Goal: Information Seeking & Learning: Learn about a topic

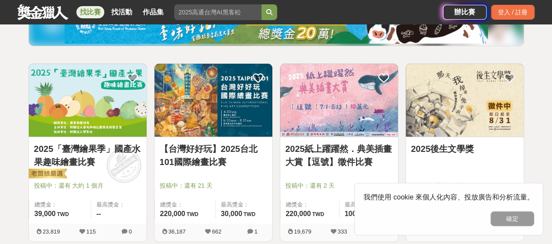
scroll to position [131, 0]
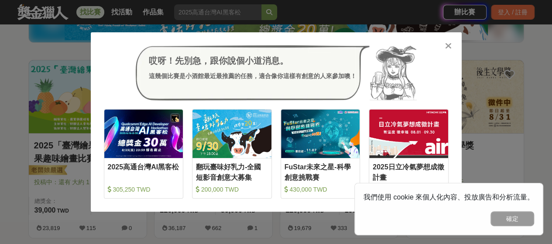
click at [447, 47] on icon at bounding box center [448, 45] width 7 height 9
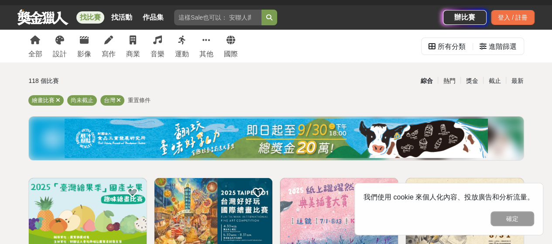
scroll to position [0, 0]
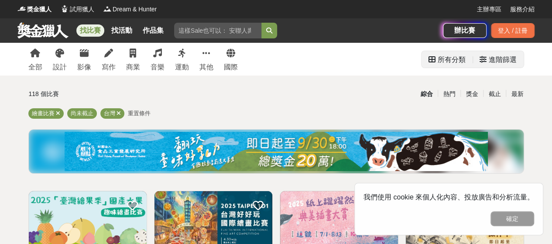
click at [502, 65] on div "進階篩選" at bounding box center [503, 59] width 28 height 17
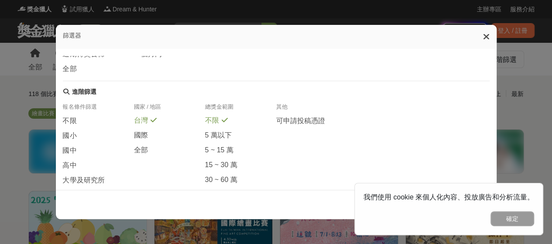
scroll to position [218, 0]
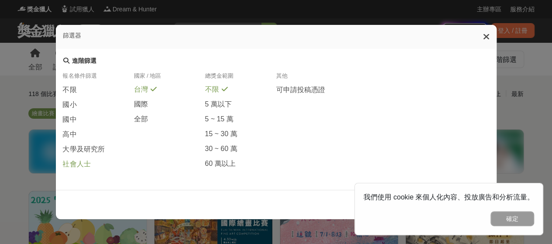
click at [83, 167] on span "社會人士" at bounding box center [77, 164] width 28 height 9
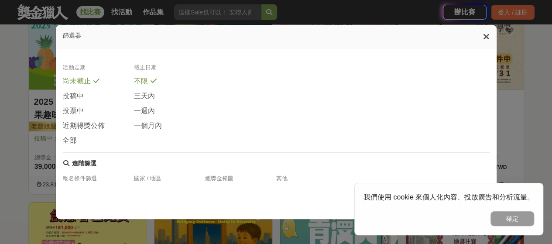
scroll to position [88, 0]
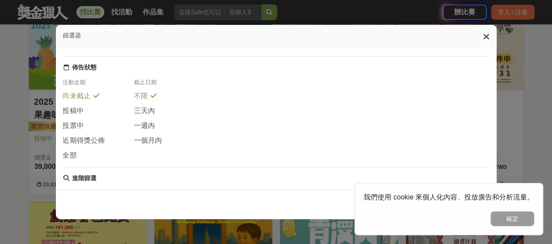
click at [488, 36] on icon at bounding box center [486, 36] width 7 height 9
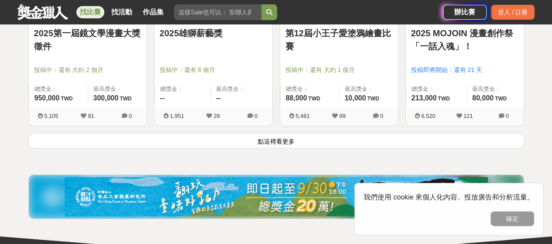
scroll to position [1179, 0]
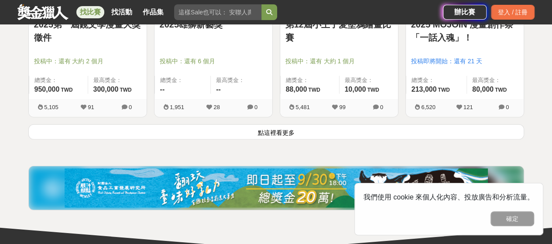
click at [325, 130] on button "點這裡看更多" at bounding box center [276, 131] width 496 height 15
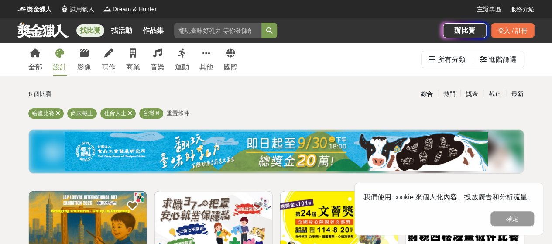
click at [59, 68] on div "設計" at bounding box center [60, 67] width 14 height 10
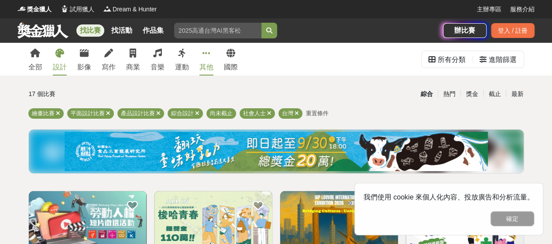
click at [210, 66] on div "其他" at bounding box center [207, 67] width 14 height 10
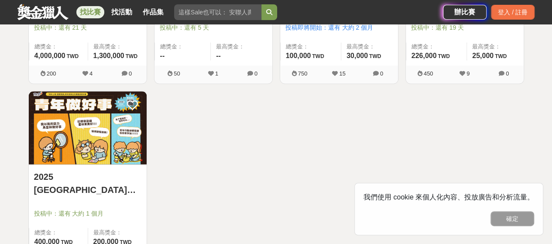
scroll to position [699, 0]
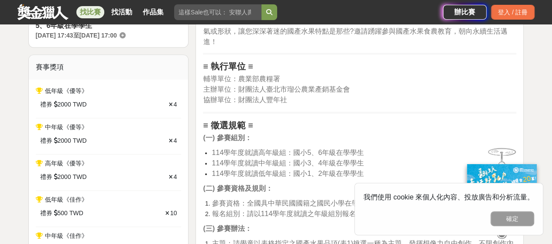
scroll to position [393, 0]
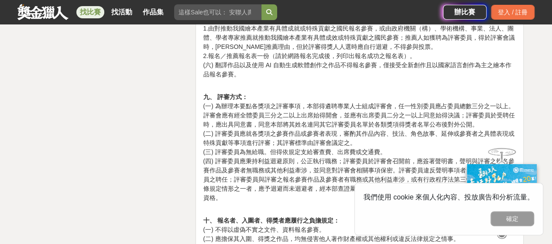
scroll to position [1310, 0]
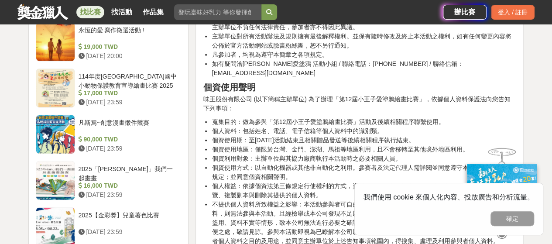
scroll to position [1310, 0]
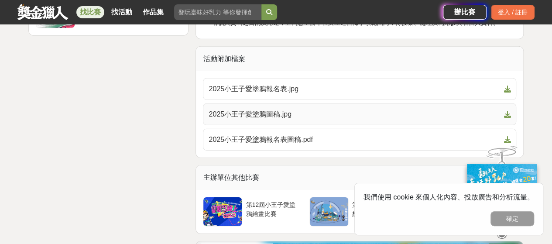
click at [365, 109] on span "2025小王子愛塗鴉圖稿.jpg" at bounding box center [355, 114] width 292 height 10
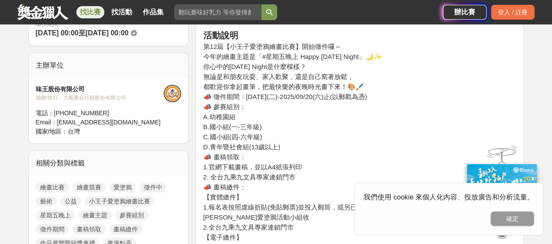
scroll to position [306, 0]
